Goal: Find specific page/section: Find specific page/section

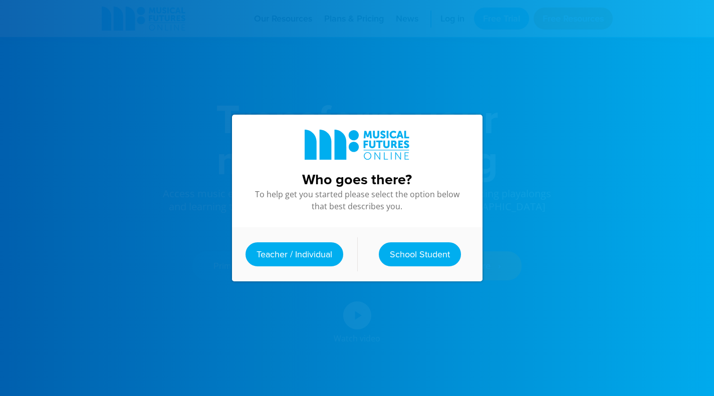
click at [312, 254] on link "Teacher / Individual" at bounding box center [294, 254] width 98 height 24
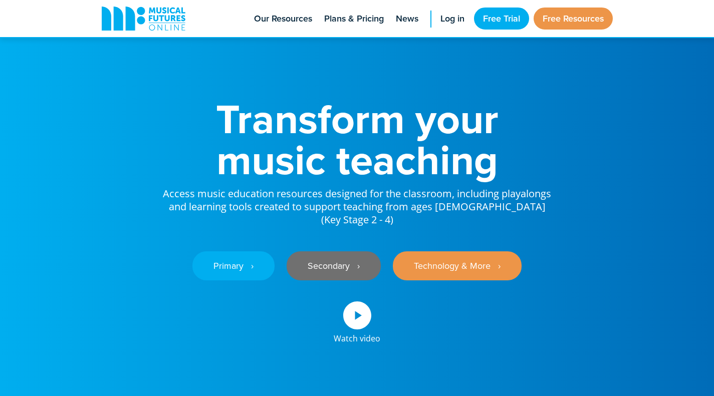
click at [314, 265] on link "Secondary ‎‏‏‎ ‎ ›" at bounding box center [334, 265] width 94 height 29
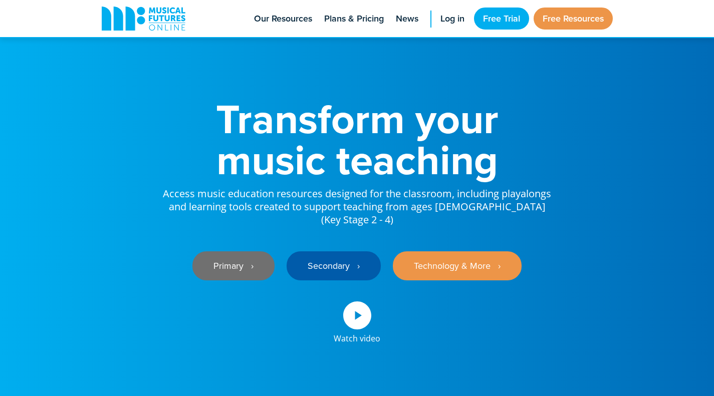
click at [236, 251] on link "Primary ‎‏‏‎ ‎ ›" at bounding box center [233, 265] width 82 height 29
